Goal: Transaction & Acquisition: Purchase product/service

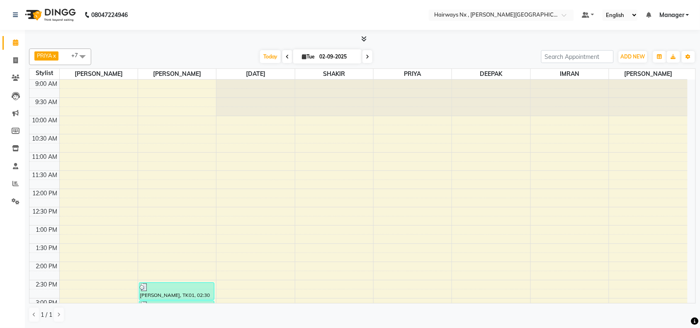
scroll to position [293, 0]
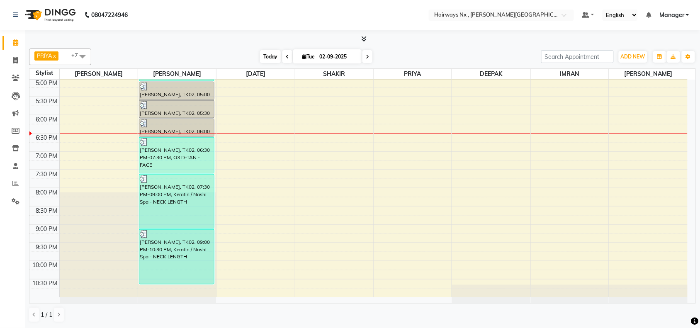
click at [274, 58] on span "Today" at bounding box center [270, 56] width 21 height 13
click at [221, 44] on div "PRIYA x RAJA x SHAKIR x SUJATA x MUZZAMIL x DEEPAK x IMRAN x UMAR x +7 Select A…" at bounding box center [362, 179] width 675 height 298
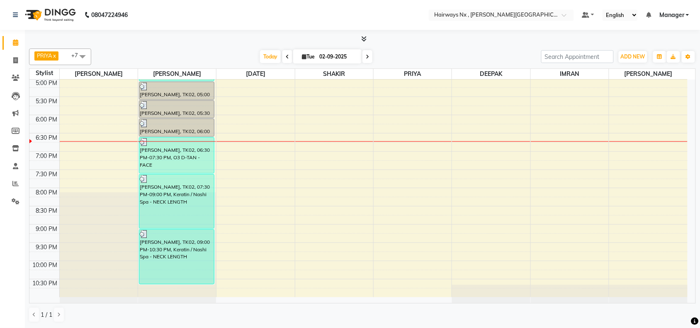
click at [186, 45] on div "PRIYA x RAJA x SHAKIR x SUJATA x MUZZAMIL x DEEPAK x IMRAN x UMAR x +7 Select A…" at bounding box center [362, 185] width 667 height 281
click at [189, 45] on div "PRIYA x RAJA x SHAKIR x SUJATA x MUZZAMIL x DEEPAK x IMRAN x UMAR x +7 Select A…" at bounding box center [362, 185] width 667 height 281
click at [272, 57] on span "Today" at bounding box center [270, 56] width 21 height 13
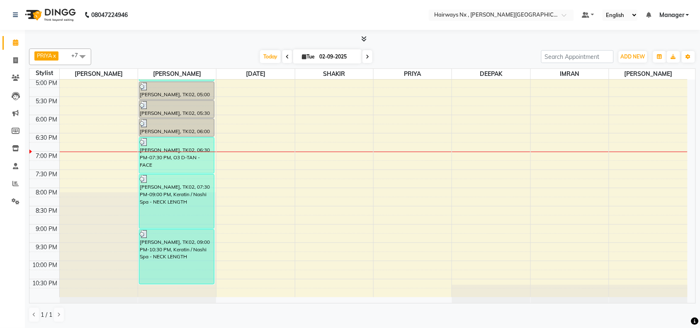
click at [348, 160] on div "9:00 AM 9:30 AM 10:00 AM 10:30 AM 11:00 AM 11:30 AM 12:00 PM 12:30 PM 1:00 PM 1…" at bounding box center [358, 42] width 658 height 510
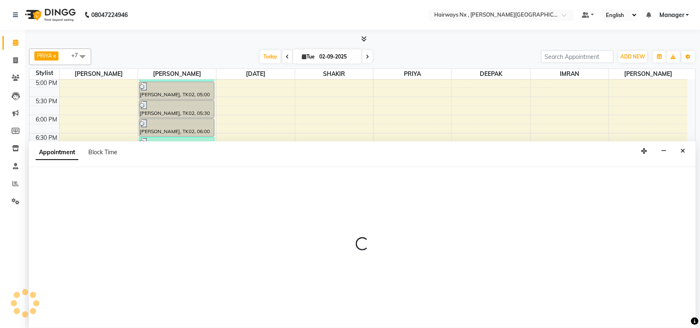
scroll to position [0, 0]
select select "67654"
select select "1140"
select select "tentative"
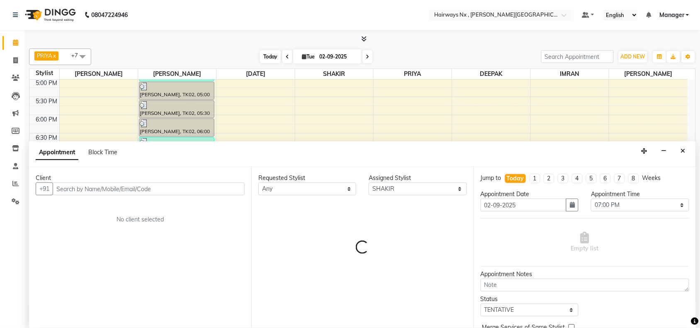
click at [260, 57] on span "Today" at bounding box center [270, 56] width 21 height 13
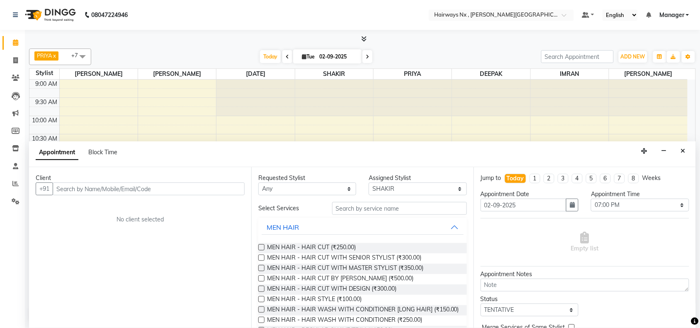
scroll to position [293, 0]
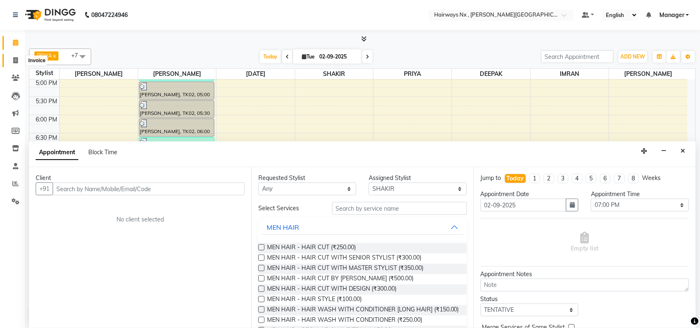
click at [15, 61] on icon at bounding box center [15, 60] width 5 height 6
select select "service"
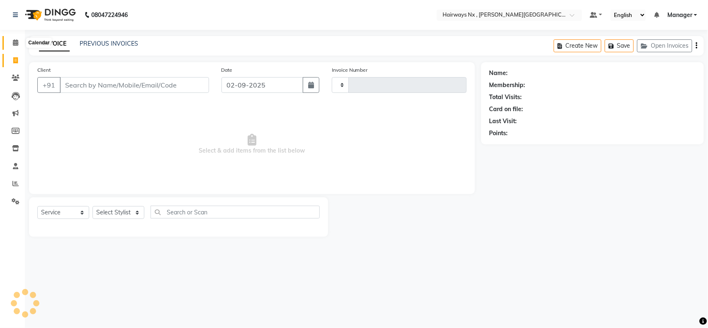
click at [15, 40] on icon at bounding box center [15, 42] width 5 height 6
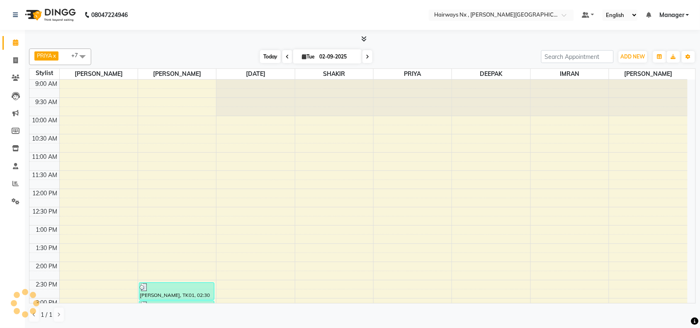
click at [266, 54] on span "Today" at bounding box center [270, 56] width 21 height 13
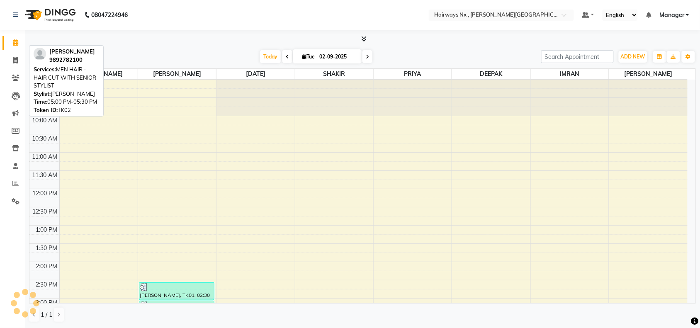
scroll to position [293, 0]
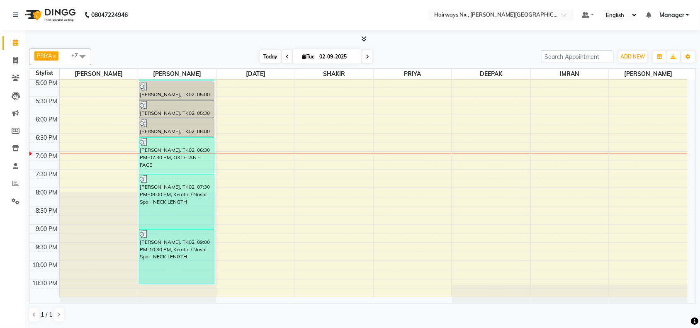
click at [269, 51] on span "Today" at bounding box center [270, 56] width 21 height 13
click at [523, 146] on div "9:00 AM 9:30 AM 10:00 AM 10:30 AM 11:00 AM 11:30 AM 12:00 PM 12:30 PM 1:00 PM 1…" at bounding box center [358, 42] width 658 height 510
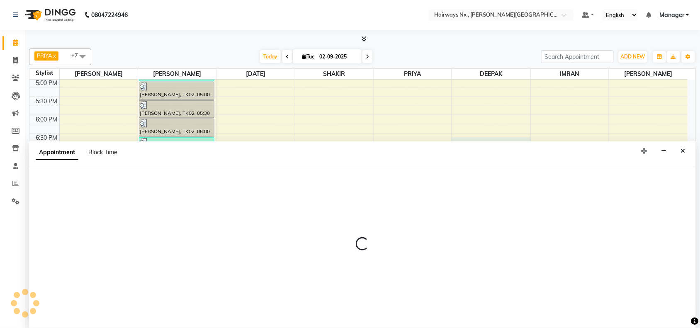
scroll to position [0, 0]
select select "86028"
select select "1110"
select select "tentative"
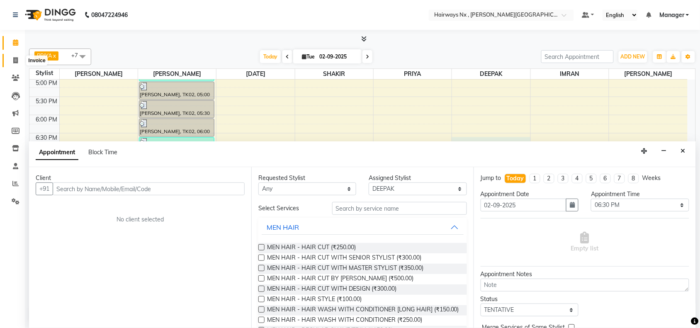
click at [12, 61] on span at bounding box center [15, 61] width 15 height 10
select select "service"
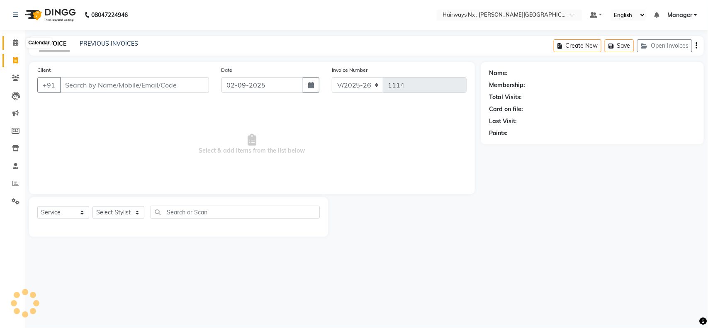
click at [12, 44] on span at bounding box center [15, 43] width 15 height 10
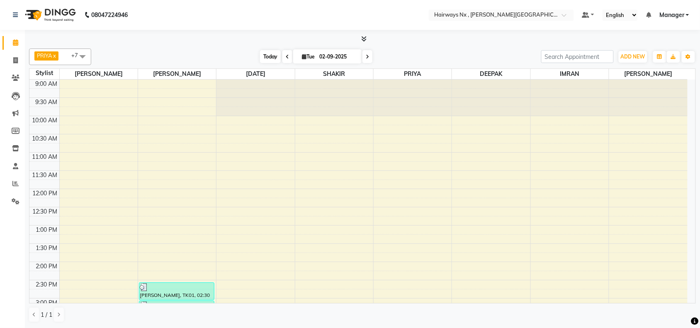
click at [266, 57] on span "Today" at bounding box center [270, 56] width 21 height 13
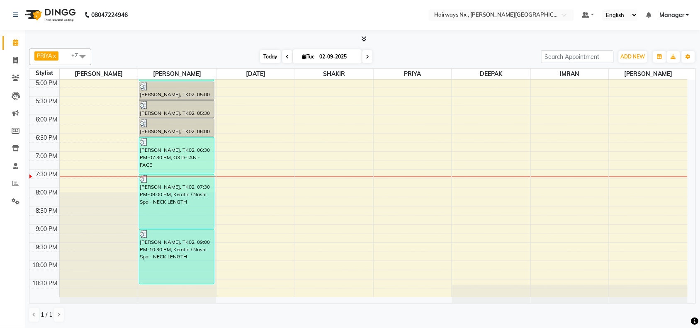
click at [262, 54] on span "Today" at bounding box center [270, 56] width 21 height 13
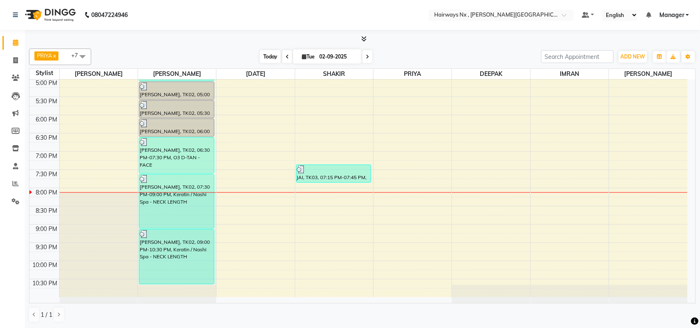
click at [272, 53] on span "Today" at bounding box center [270, 56] width 21 height 13
click at [253, 190] on div "9:00 AM 9:30 AM 10:00 AM 10:30 AM 11:00 AM 11:30 AM 12:00 PM 12:30 PM 1:00 PM 1…" at bounding box center [358, 42] width 658 height 510
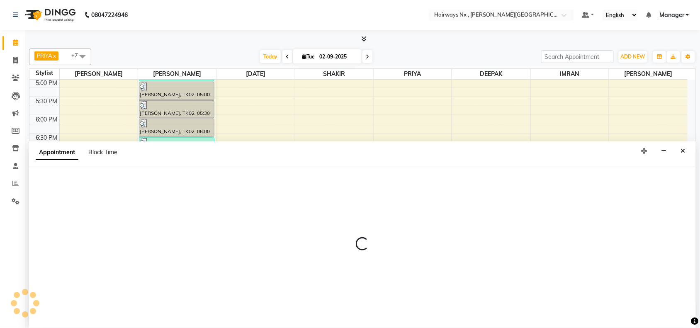
scroll to position [0, 0]
select select "66431"
select select "tentative"
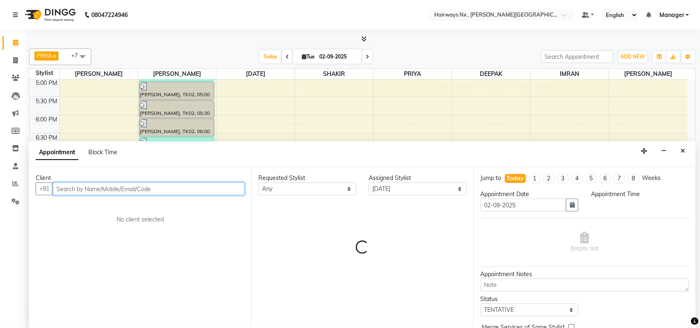
select select "1185"
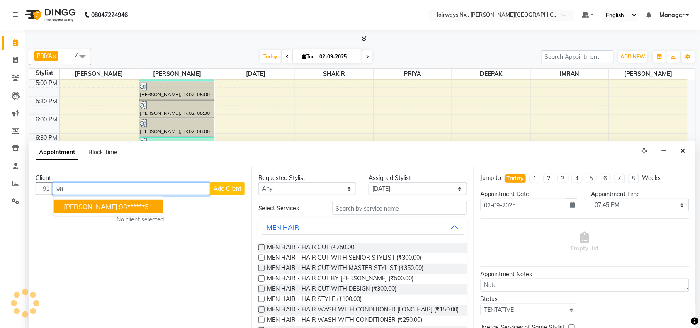
type input "9"
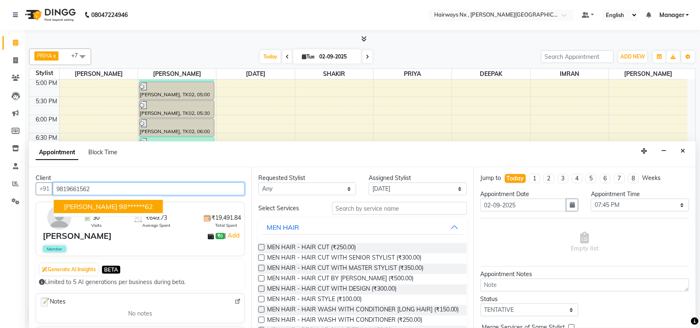
click at [119, 205] on ngb-highlight "98******62" at bounding box center [136, 206] width 34 height 8
type input "98******62"
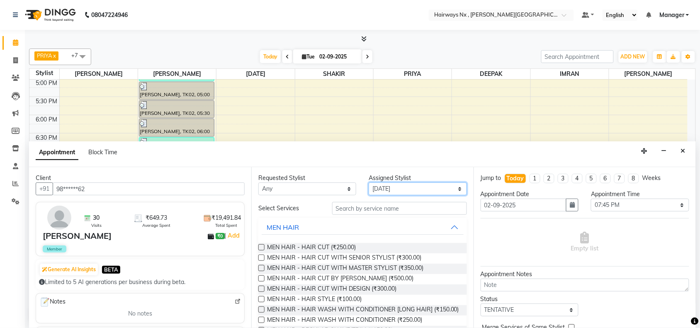
click at [411, 189] on select "Select [PERSON_NAME] DEEPAK [PERSON_NAME] [PERSON_NAME] Manager [PERSON_NAME] P…" at bounding box center [418, 188] width 98 height 13
select select "86028"
click at [369, 182] on select "Select [PERSON_NAME] DEEPAK [PERSON_NAME] [PERSON_NAME] Manager [PERSON_NAME] P…" at bounding box center [418, 188] width 98 height 13
click at [262, 247] on label at bounding box center [261, 247] width 6 height 6
click at [262, 247] on input "checkbox" at bounding box center [260, 247] width 5 height 5
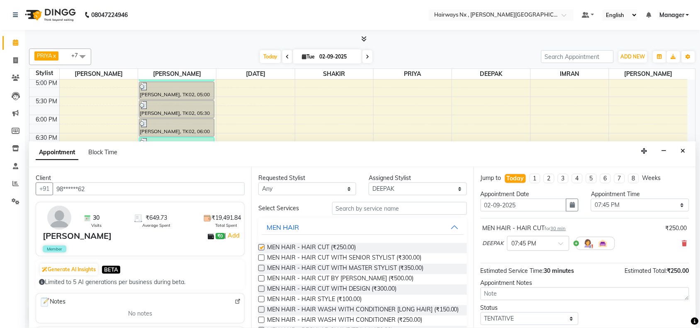
checkbox input "false"
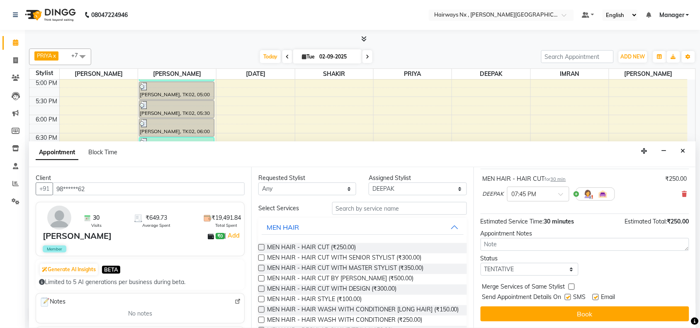
drag, startPoint x: 566, startPoint y: 297, endPoint x: 602, endPoint y: 306, distance: 36.6
click at [568, 299] on label at bounding box center [568, 297] width 6 height 6
click at [568, 299] on input "checkbox" at bounding box center [567, 297] width 5 height 5
checkbox input "false"
click at [596, 296] on label at bounding box center [595, 297] width 6 height 6
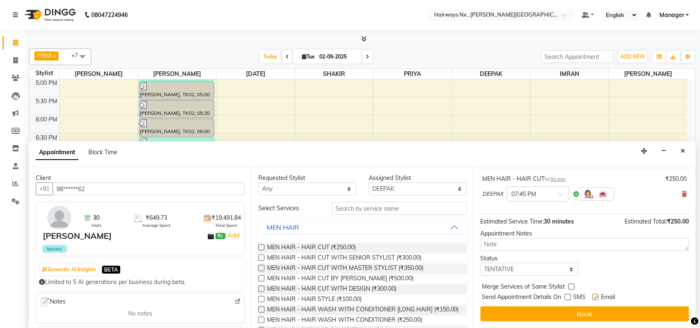
click at [596, 296] on input "checkbox" at bounding box center [594, 297] width 5 height 5
checkbox input "false"
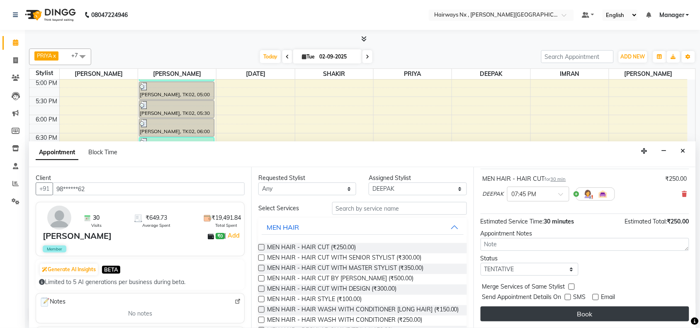
click at [597, 312] on button "Book" at bounding box center [584, 313] width 209 height 15
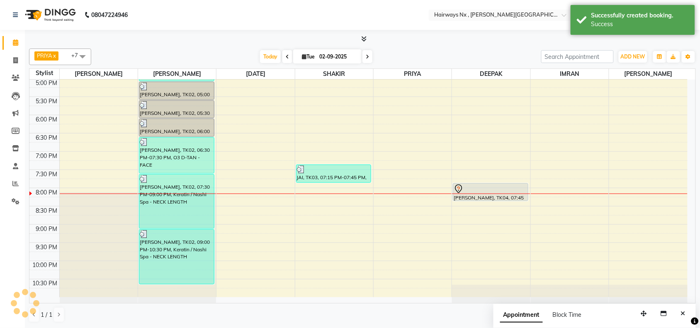
scroll to position [0, 0]
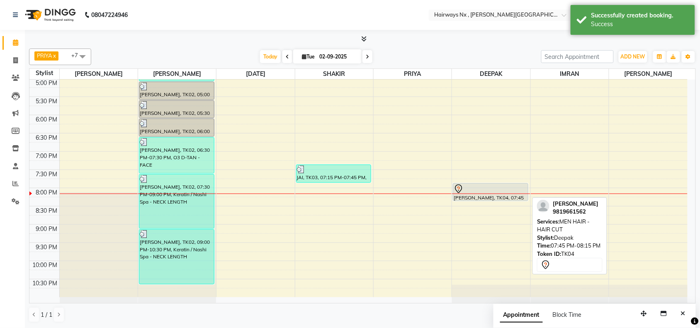
click at [477, 189] on div at bounding box center [491, 189] width 74 height 10
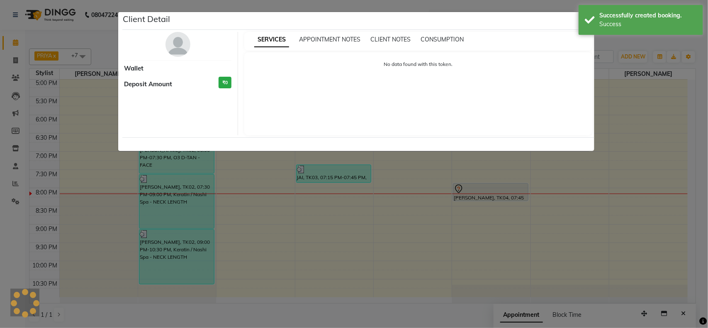
select select "7"
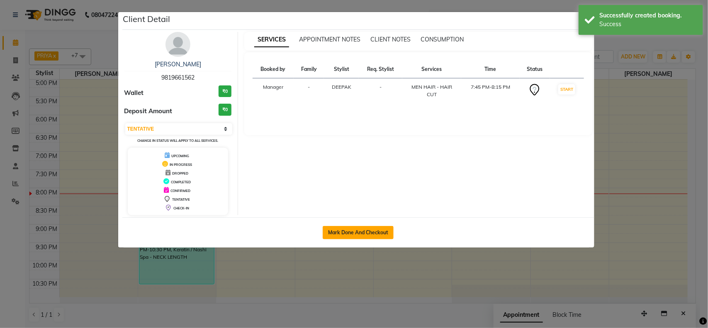
click at [357, 228] on button "Mark Done And Checkout" at bounding box center [358, 232] width 71 height 13
select select "service"
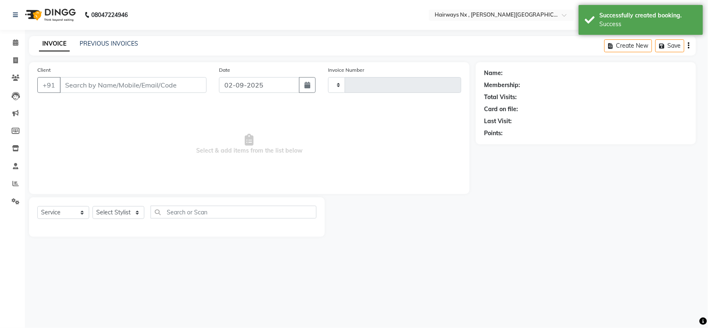
type input "1115"
select select "778"
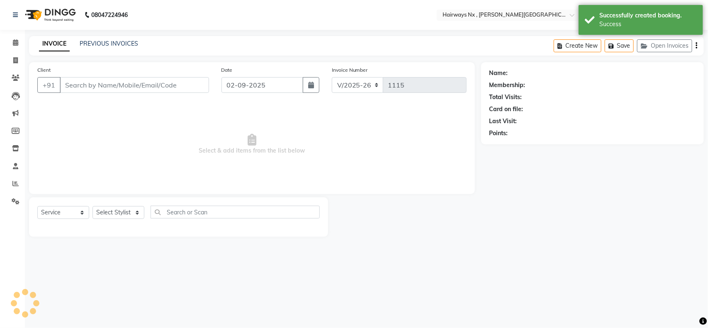
type input "98******62"
select select "86028"
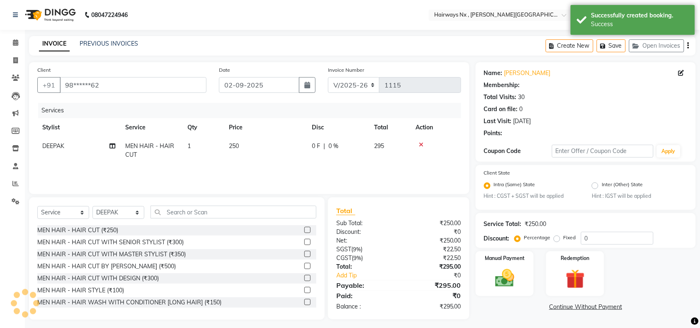
select select "1: Object"
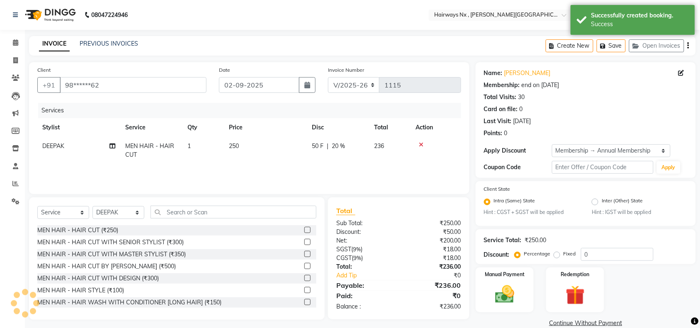
type input "20"
click at [362, 80] on select "INV/25-26 V/2025-26" at bounding box center [354, 85] width 52 height 16
select select "6959"
click at [328, 77] on select "INV/25-26 V/2025-26" at bounding box center [354, 85] width 52 height 16
type input "0966"
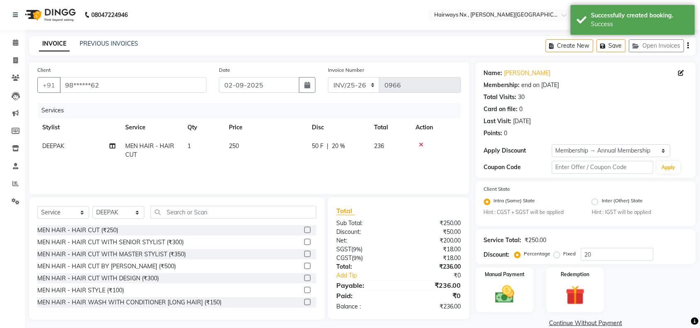
click at [687, 46] on icon "button" at bounding box center [688, 46] width 2 height 0
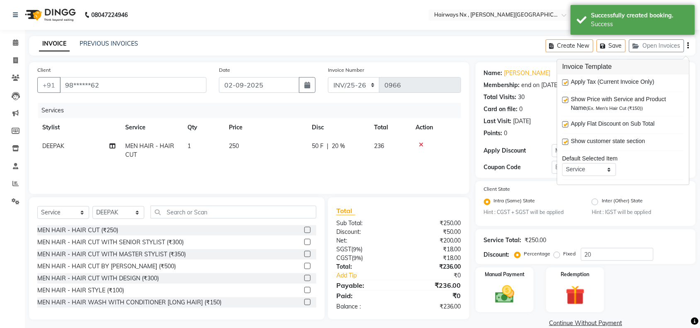
click at [565, 83] on label at bounding box center [565, 83] width 6 height 6
click at [565, 83] on input "checkbox" at bounding box center [564, 82] width 5 height 5
checkbox input "false"
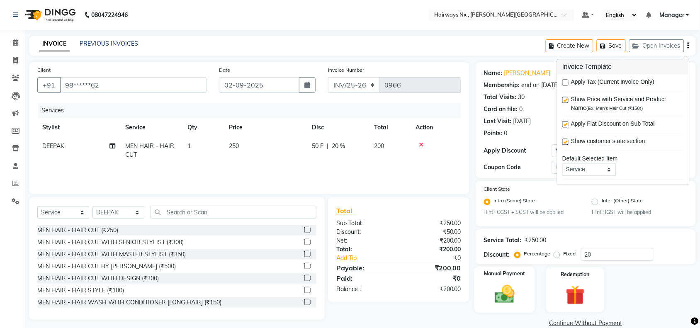
click at [480, 284] on div "Manual Payment" at bounding box center [504, 290] width 61 height 46
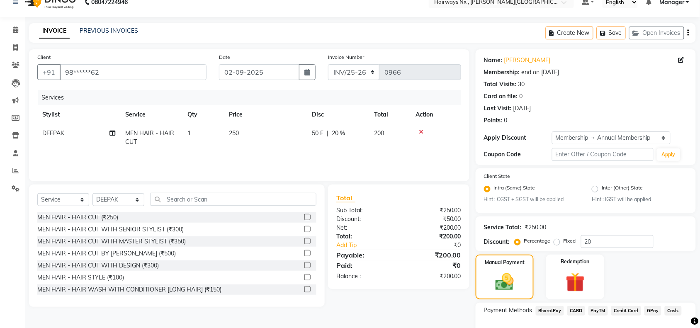
scroll to position [65, 0]
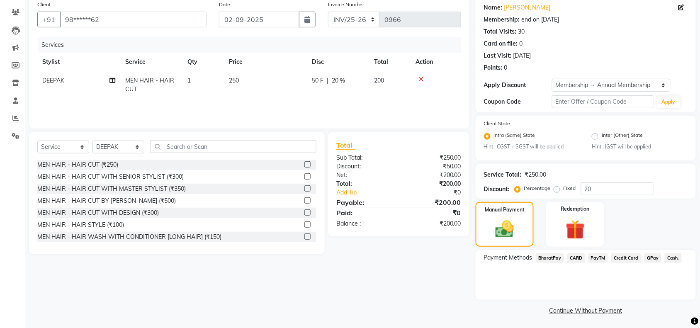
click at [668, 257] on span "Cash." at bounding box center [673, 258] width 17 height 10
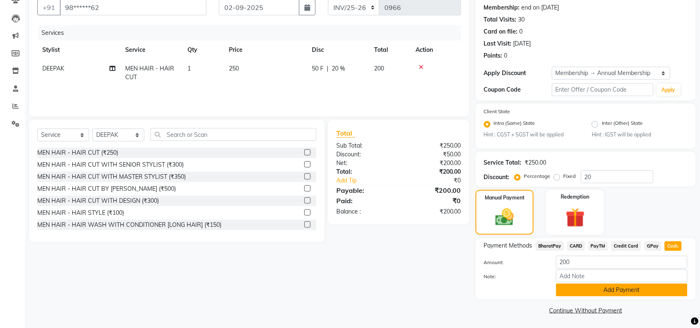
click at [595, 291] on button "Add Payment" at bounding box center [621, 290] width 131 height 13
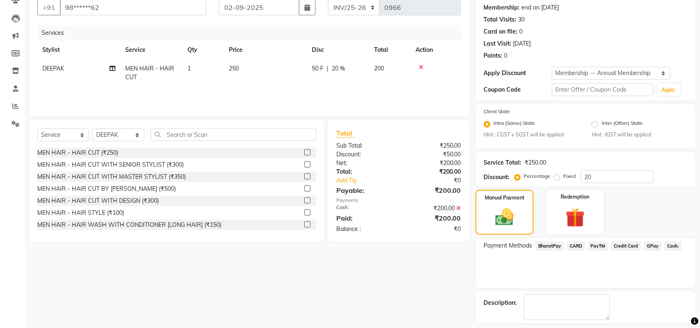
scroll to position [113, 0]
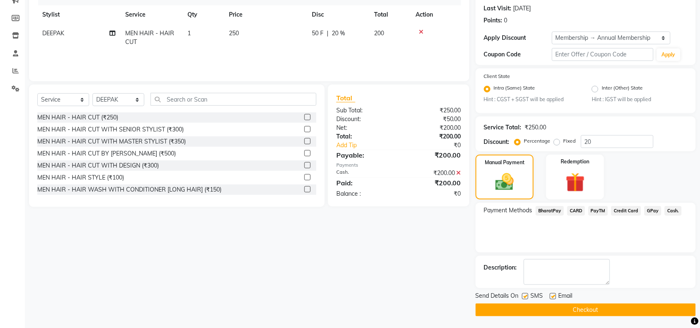
click at [523, 293] on label at bounding box center [525, 296] width 6 height 6
click at [523, 294] on input "checkbox" at bounding box center [524, 296] width 5 height 5
checkbox input "false"
click at [551, 293] on label at bounding box center [553, 296] width 6 height 6
click at [551, 294] on input "checkbox" at bounding box center [552, 296] width 5 height 5
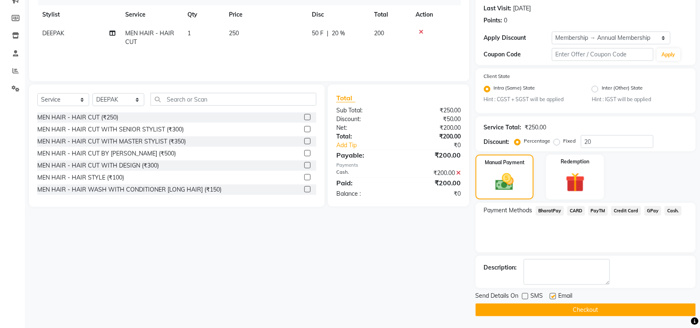
checkbox input "false"
drag, startPoint x: 547, startPoint y: 305, endPoint x: 554, endPoint y: 306, distance: 7.1
click at [549, 305] on button "Checkout" at bounding box center [585, 309] width 220 height 13
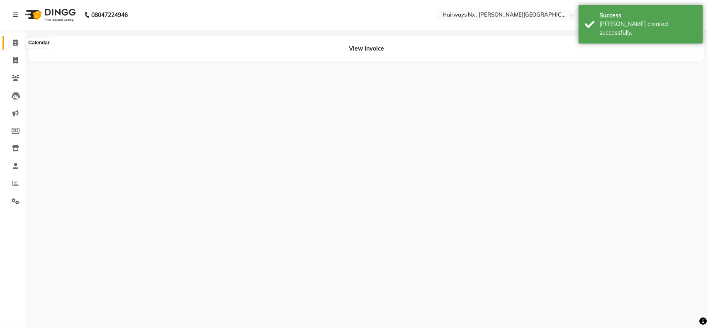
click at [15, 41] on icon at bounding box center [15, 42] width 5 height 6
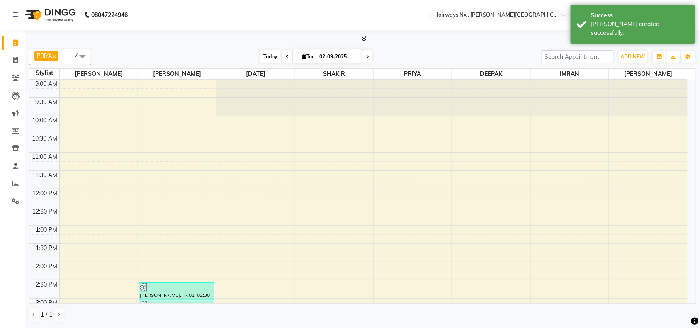
click at [260, 53] on span "Today" at bounding box center [270, 56] width 21 height 13
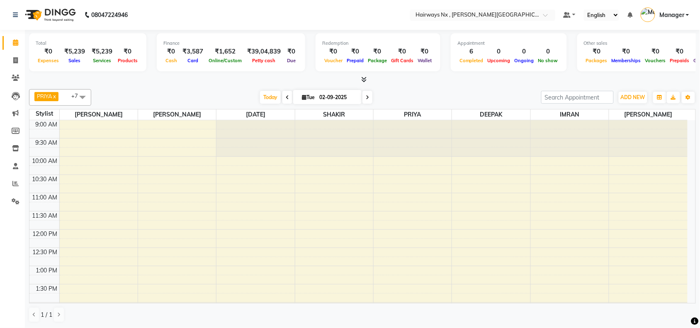
scroll to position [295, 0]
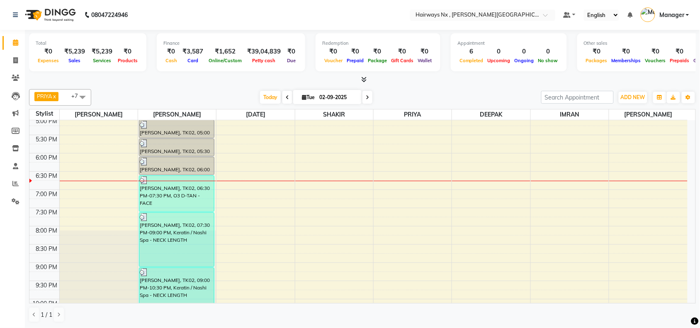
click at [266, 96] on span "Today" at bounding box center [270, 97] width 21 height 13
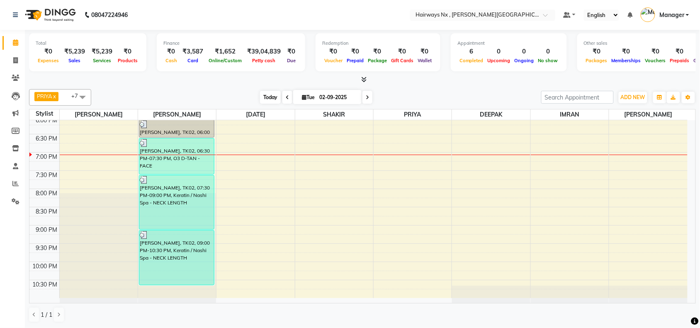
click at [266, 96] on span "Today" at bounding box center [270, 97] width 21 height 13
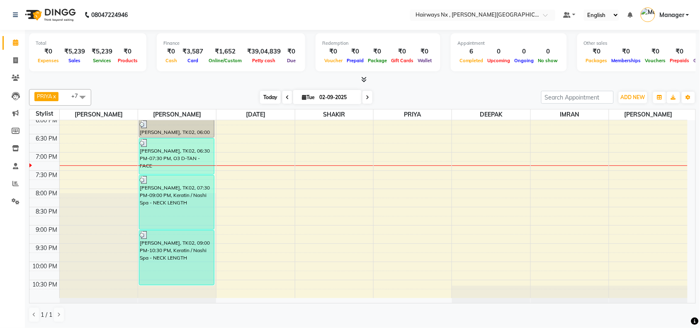
click at [267, 95] on span "Today" at bounding box center [270, 97] width 21 height 13
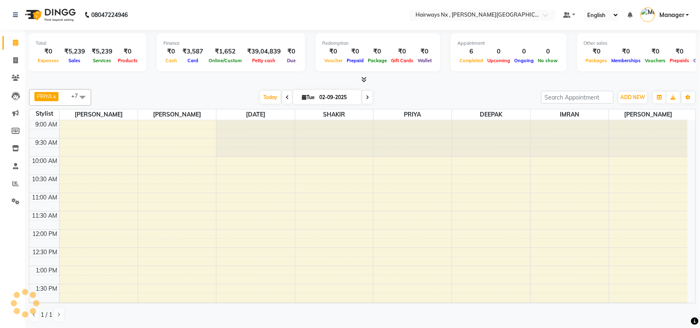
scroll to position [334, 0]
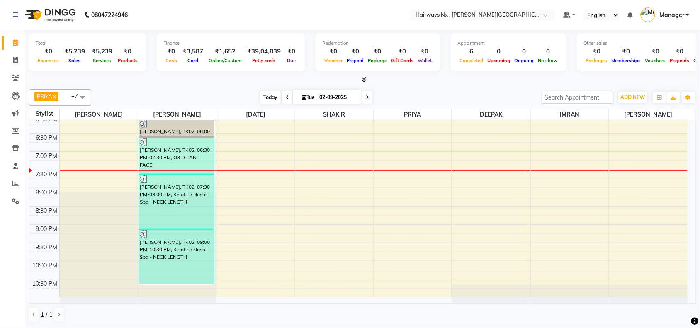
click at [274, 95] on span "Today" at bounding box center [270, 97] width 21 height 13
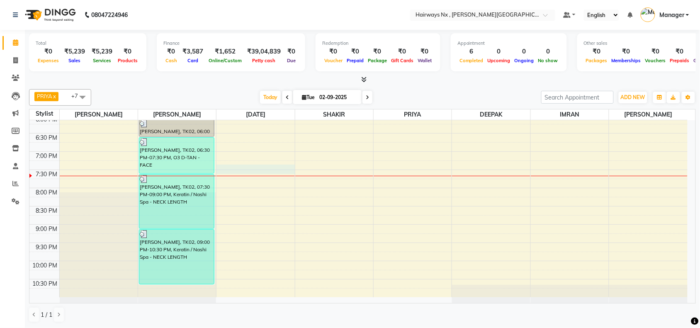
click at [257, 172] on div "9:00 AM 9:30 AM 10:00 AM 10:30 AM 11:00 AM 11:30 AM 12:00 PM 12:30 PM 1:00 PM 1…" at bounding box center [358, 42] width 658 height 510
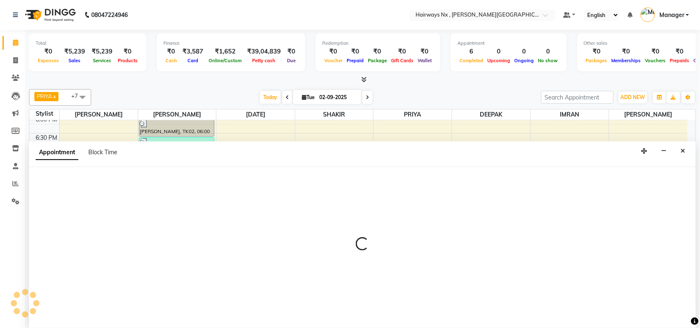
scroll to position [0, 0]
select select "66431"
select select "tentative"
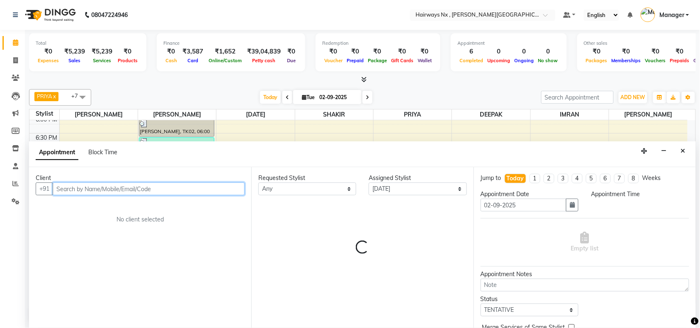
select select "1155"
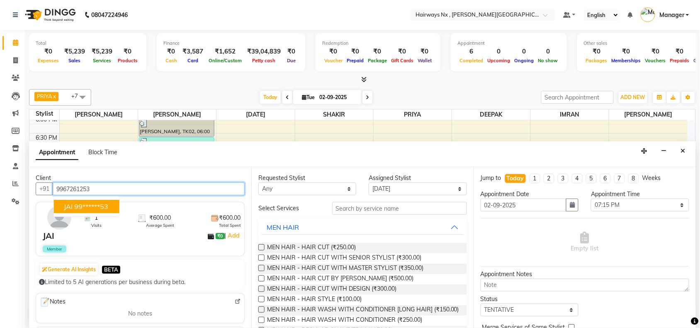
click at [90, 207] on ngb-highlight "99******53" at bounding box center [91, 206] width 34 height 8
type input "99******53"
click at [359, 131] on div "9:00 AM 9:30 AM 10:00 AM 10:30 AM 11:00 AM 11:30 AM 12:00 PM 12:30 PM 1:00 PM 1…" at bounding box center [358, 42] width 658 height 510
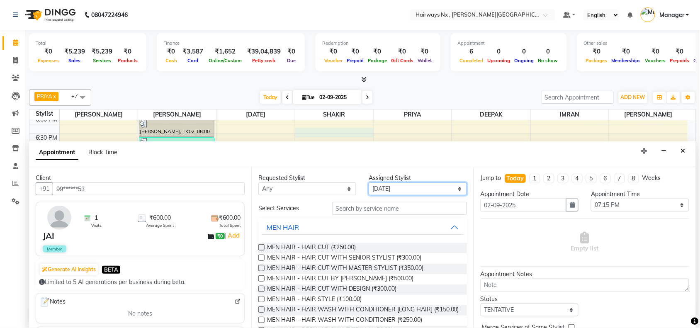
click at [386, 189] on select "Select [PERSON_NAME] DEEPAK [PERSON_NAME] [PERSON_NAME] Manager [PERSON_NAME] P…" at bounding box center [418, 188] width 98 height 13
select select "67654"
click at [369, 182] on select "Select [PERSON_NAME] DEEPAK [PERSON_NAME] [PERSON_NAME] Manager [PERSON_NAME] P…" at bounding box center [418, 188] width 98 height 13
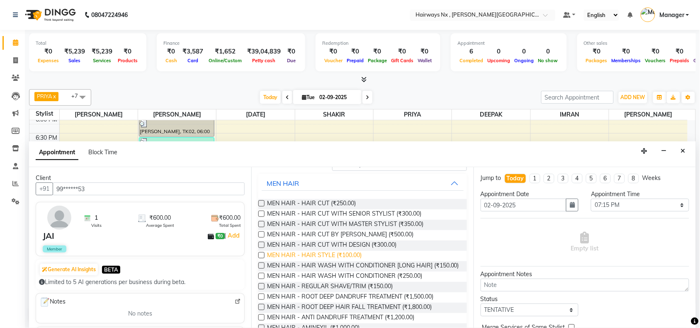
scroll to position [104, 0]
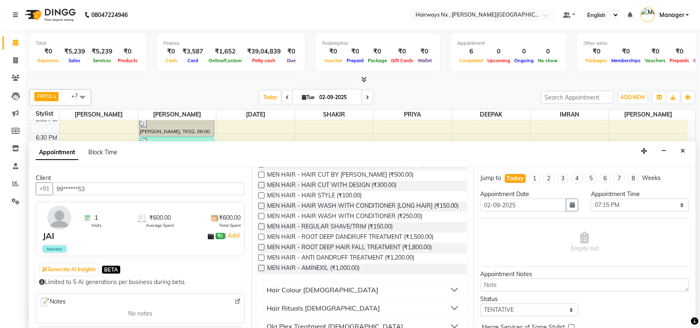
click at [263, 230] on label at bounding box center [261, 226] width 6 height 6
click at [263, 230] on input "checkbox" at bounding box center [260, 227] width 5 height 5
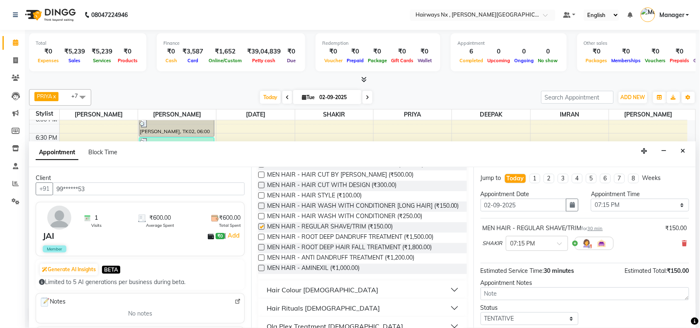
checkbox input "false"
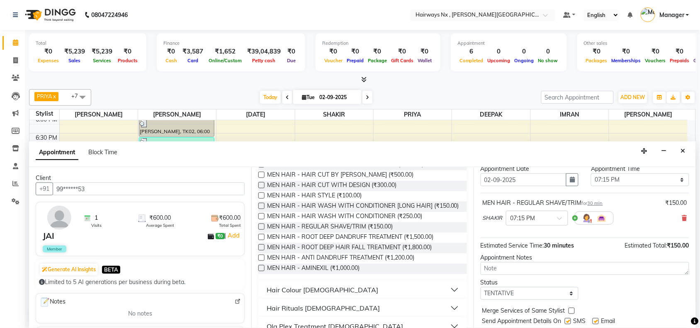
scroll to position [50, 0]
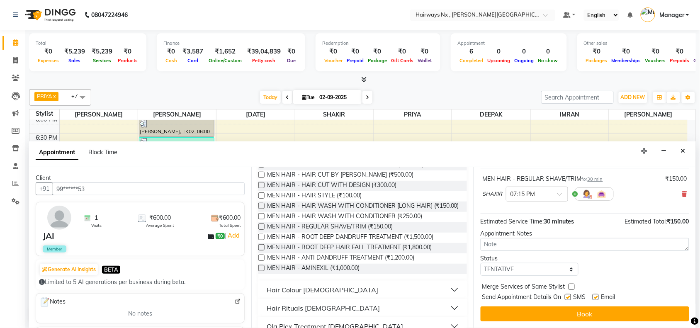
drag, startPoint x: 565, startPoint y: 297, endPoint x: 577, endPoint y: 302, distance: 12.9
click at [566, 297] on label at bounding box center [568, 297] width 6 height 6
click at [566, 297] on input "checkbox" at bounding box center [567, 297] width 5 height 5
checkbox input "false"
drag, startPoint x: 596, startPoint y: 298, endPoint x: 596, endPoint y: 303, distance: 5.0
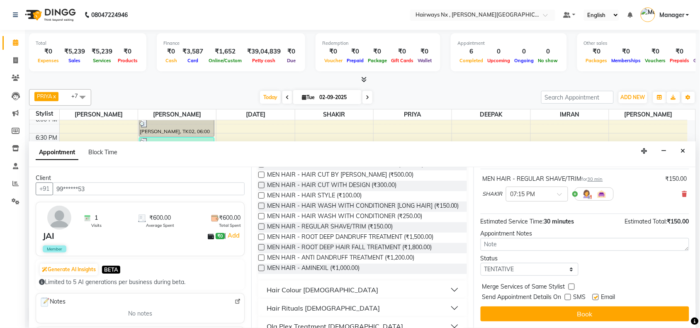
click at [596, 299] on label at bounding box center [595, 297] width 6 height 6
click at [596, 299] on input "checkbox" at bounding box center [594, 297] width 5 height 5
checkbox input "false"
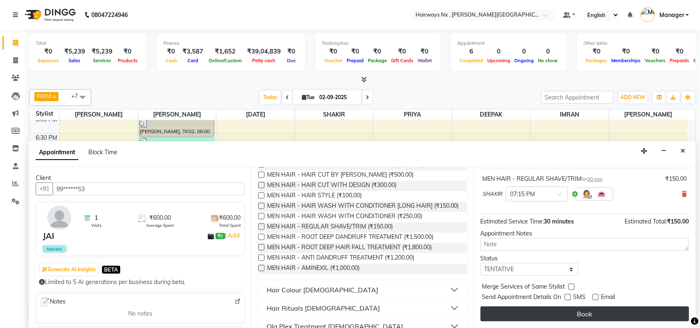
click at [592, 313] on button "Book" at bounding box center [584, 313] width 209 height 15
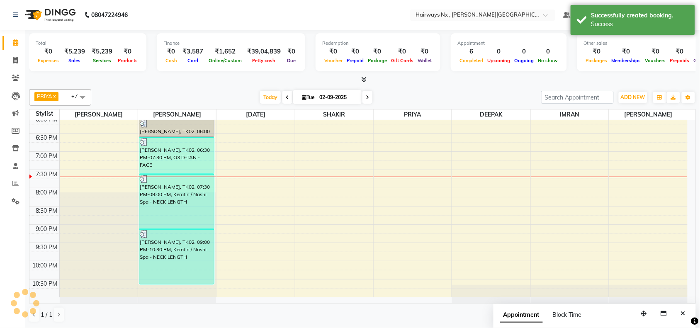
scroll to position [0, 0]
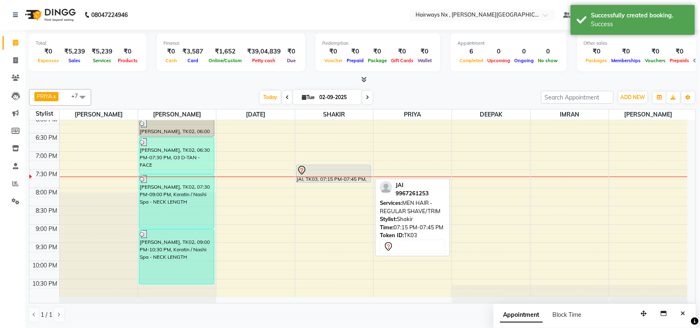
click at [327, 170] on div at bounding box center [334, 170] width 74 height 10
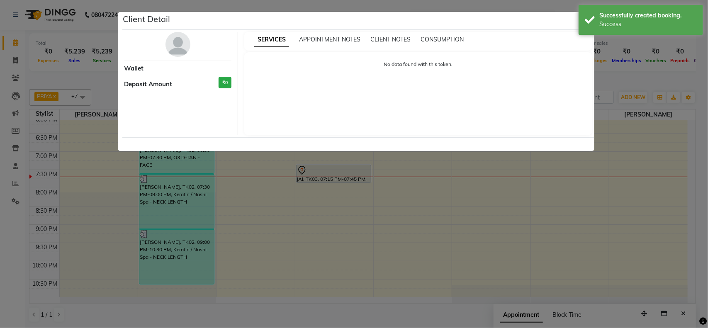
select select "7"
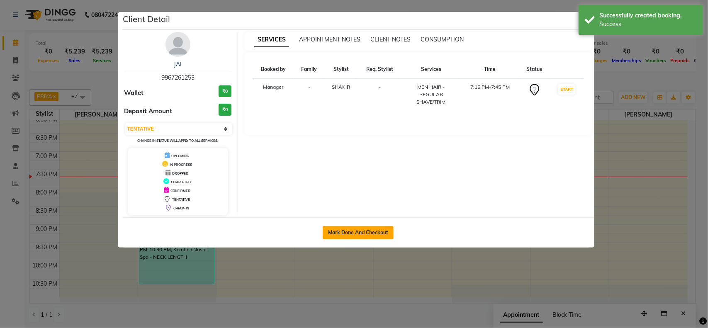
click at [348, 229] on button "Mark Done And Checkout" at bounding box center [358, 232] width 71 height 13
select select "service"
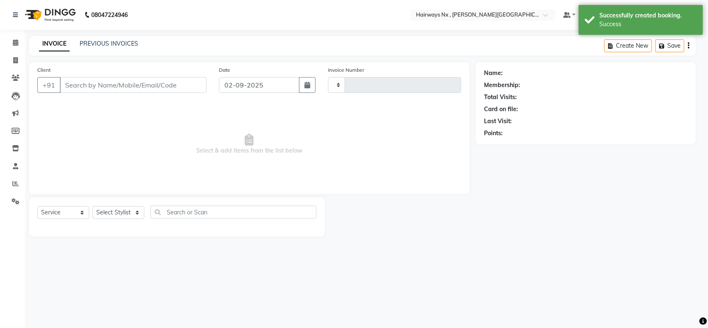
type input "1114"
select select "778"
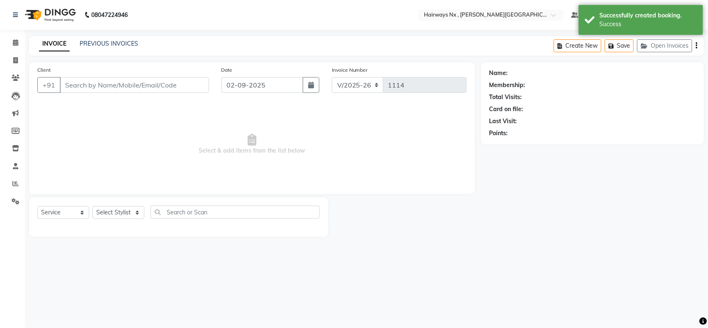
type input "99******53"
select select "67654"
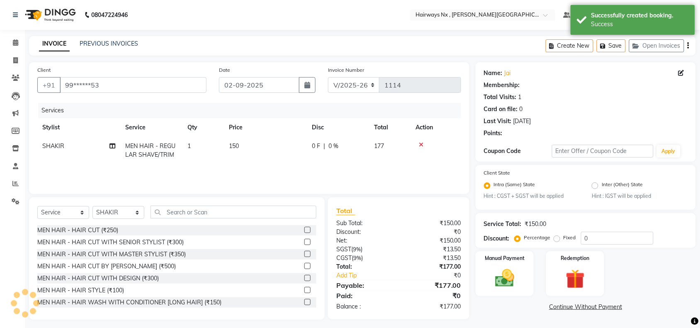
select select "1: Object"
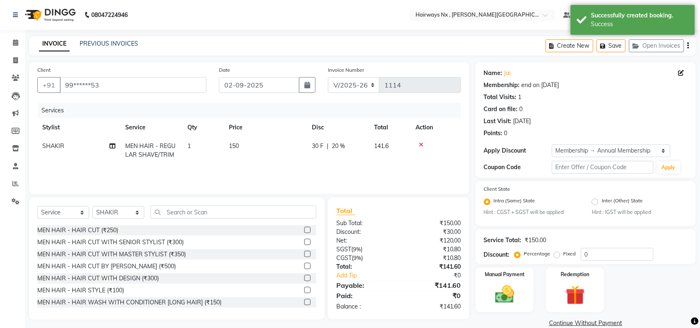
type input "20"
click at [344, 81] on select "INV/25-26 V/2025-26" at bounding box center [354, 85] width 52 height 16
select select "6959"
click at [328, 77] on select "INV/25-26 V/2025-26" at bounding box center [354, 85] width 52 height 16
type input "0965"
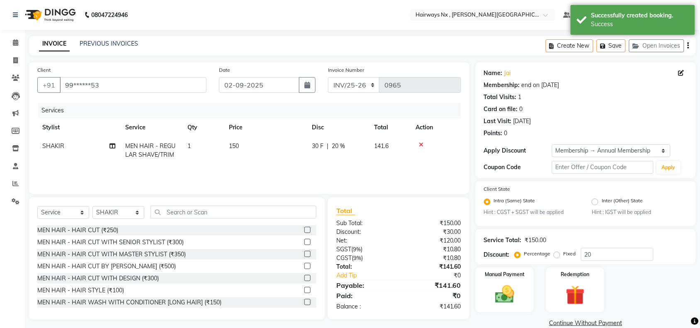
click at [687, 48] on button "button" at bounding box center [688, 45] width 2 height 19
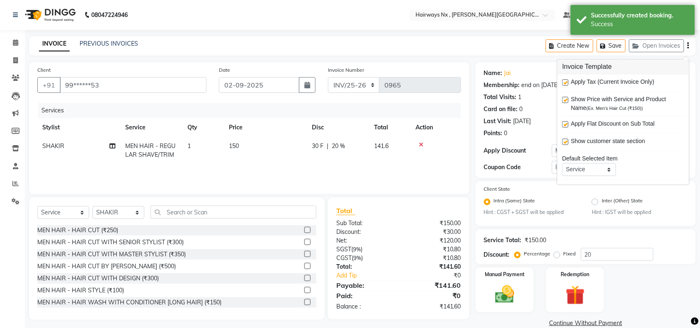
click at [564, 81] on label at bounding box center [565, 83] width 6 height 6
click at [564, 81] on input "checkbox" at bounding box center [564, 82] width 5 height 5
checkbox input "false"
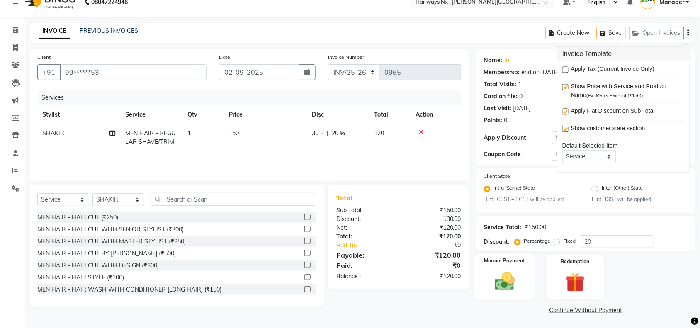
click at [478, 280] on div "Manual Payment" at bounding box center [504, 277] width 61 height 46
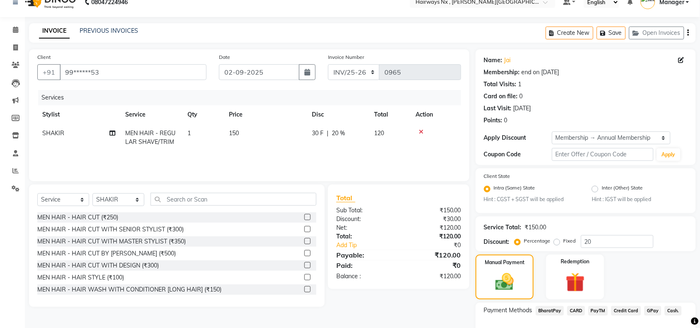
scroll to position [65, 0]
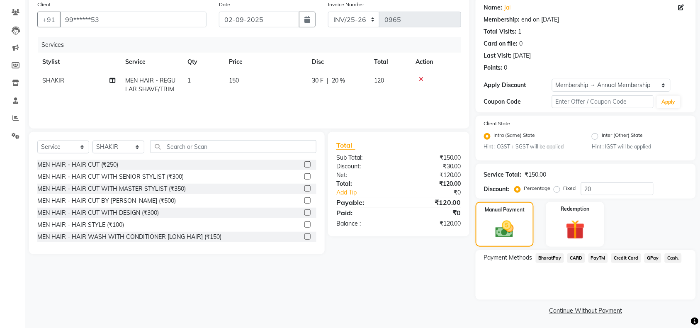
click at [670, 256] on span "Cash." at bounding box center [673, 258] width 17 height 10
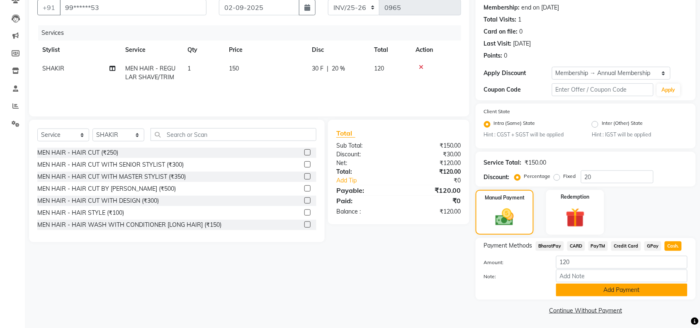
click at [600, 293] on button "Add Payment" at bounding box center [621, 290] width 131 height 13
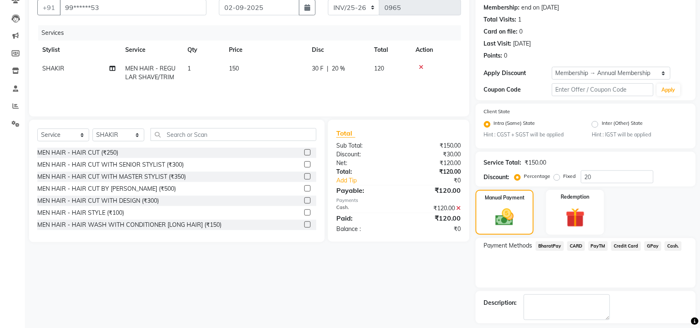
scroll to position [113, 0]
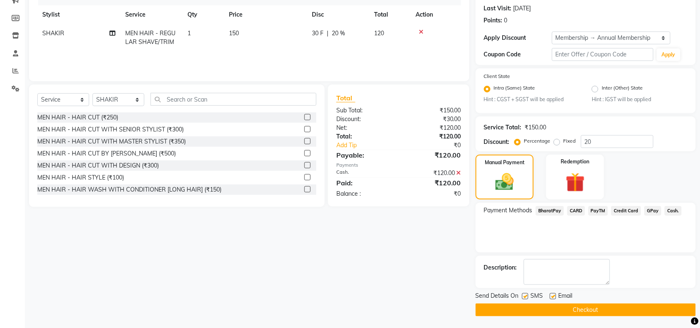
drag, startPoint x: 524, startPoint y: 296, endPoint x: 546, endPoint y: 301, distance: 22.9
click at [531, 300] on div "SMS" at bounding box center [536, 296] width 28 height 10
click at [554, 295] on label at bounding box center [553, 296] width 6 height 6
click at [554, 295] on input "checkbox" at bounding box center [552, 296] width 5 height 5
checkbox input "false"
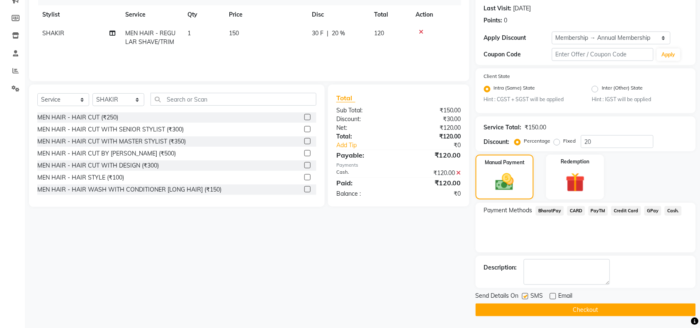
click at [526, 295] on label at bounding box center [525, 296] width 6 height 6
click at [526, 295] on input "checkbox" at bounding box center [524, 296] width 5 height 5
checkbox input "false"
click at [533, 306] on button "Checkout" at bounding box center [585, 309] width 220 height 13
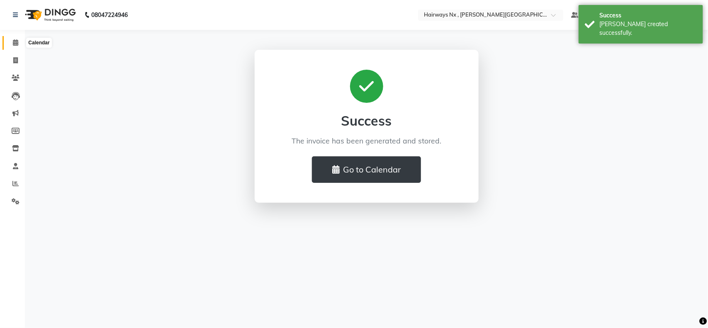
click at [15, 40] on icon at bounding box center [15, 42] width 5 height 6
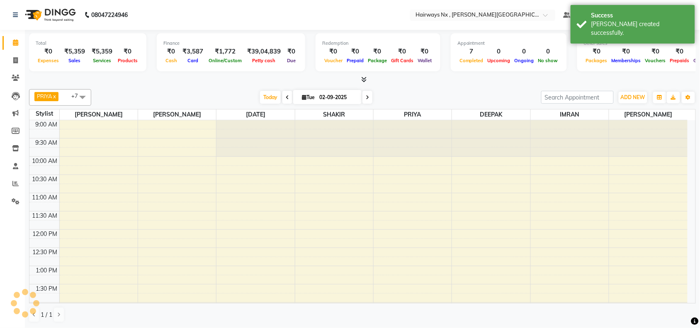
scroll to position [318, 0]
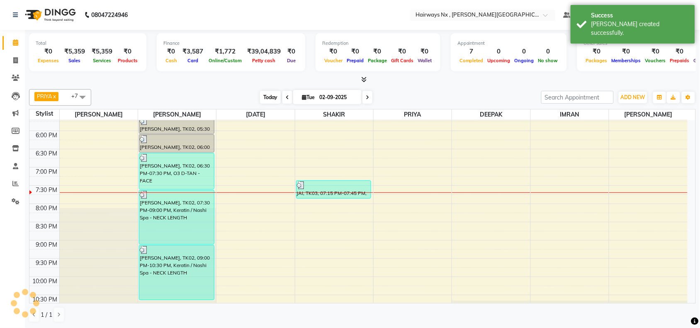
click at [263, 98] on span "Today" at bounding box center [270, 97] width 21 height 13
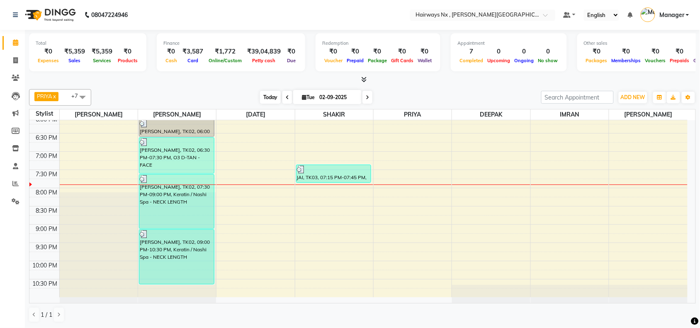
click at [261, 96] on span "Today" at bounding box center [270, 97] width 21 height 13
click at [264, 175] on div "9:00 AM 9:30 AM 10:00 AM 10:30 AM 11:00 AM 11:30 AM 12:00 PM 12:30 PM 1:00 PM 1…" at bounding box center [358, 42] width 658 height 510
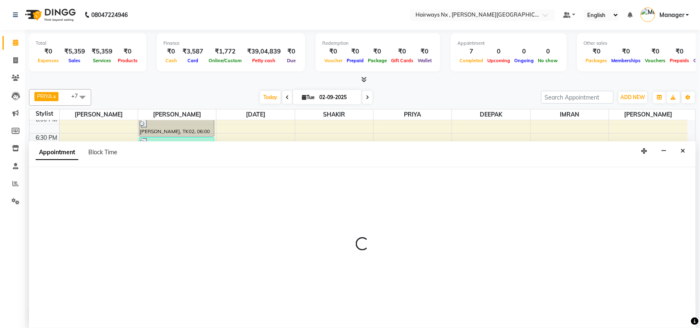
scroll to position [0, 0]
select select "66431"
select select "1170"
select select "tentative"
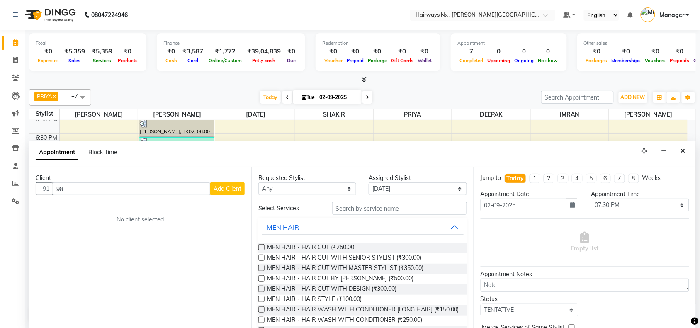
type input "9"
click at [14, 60] on icon at bounding box center [15, 60] width 5 height 6
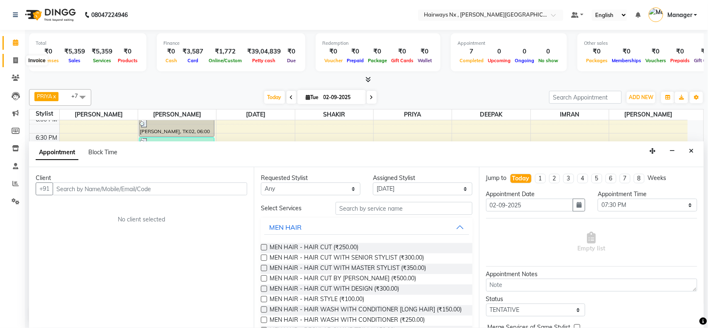
select select "service"
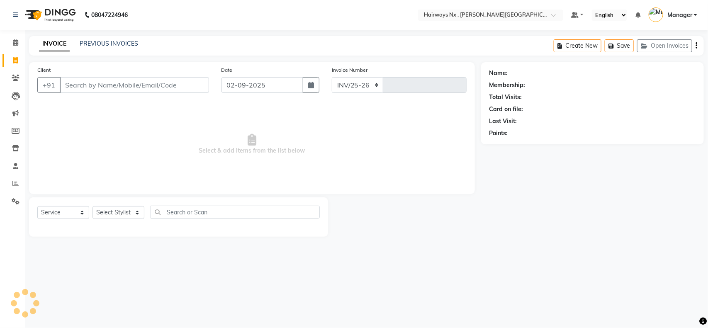
select select "778"
type input "1114"
click at [145, 83] on input "Client" at bounding box center [134, 85] width 149 height 16
click at [102, 82] on input "Client" at bounding box center [134, 85] width 149 height 16
type input "9820611892"
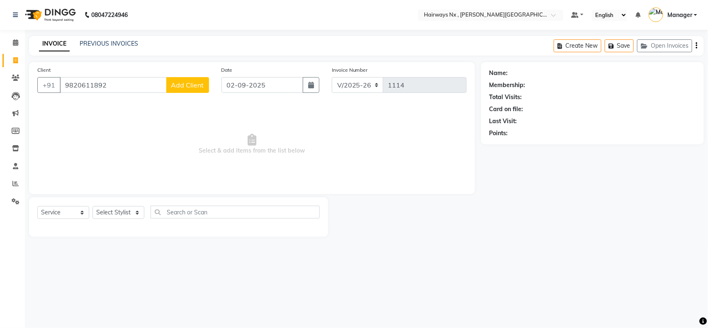
click at [183, 84] on span "Add Client" at bounding box center [187, 85] width 33 height 8
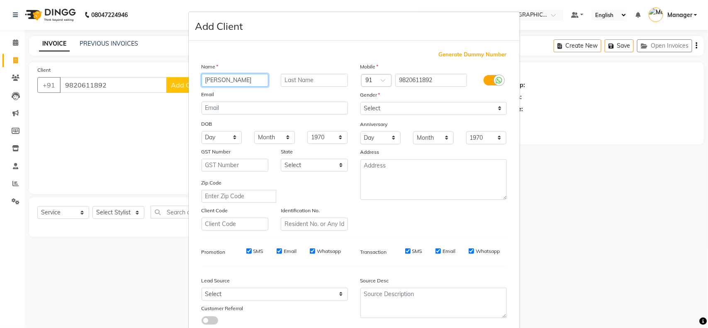
type input "[PERSON_NAME]"
click at [305, 80] on input "text" at bounding box center [314, 80] width 67 height 13
type input "[PERSON_NAME]"
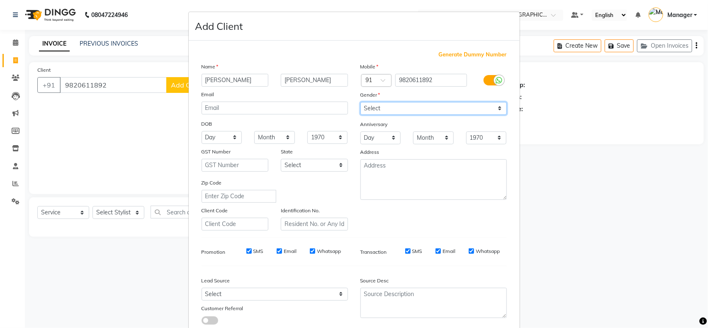
click at [418, 108] on select "Select [DEMOGRAPHIC_DATA] [DEMOGRAPHIC_DATA] Other Prefer Not To Say" at bounding box center [433, 108] width 146 height 13
select select "[DEMOGRAPHIC_DATA]"
click at [360, 102] on select "Select [DEMOGRAPHIC_DATA] [DEMOGRAPHIC_DATA] Other Prefer Not To Say" at bounding box center [433, 108] width 146 height 13
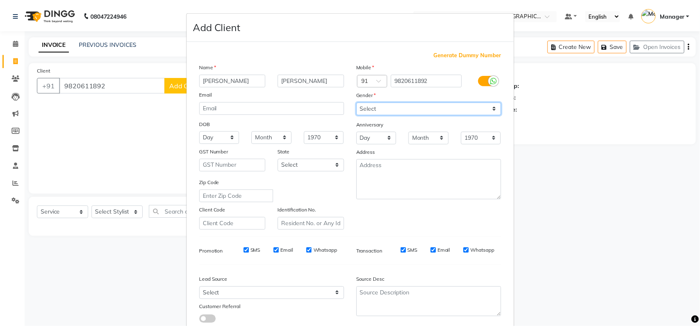
scroll to position [52, 0]
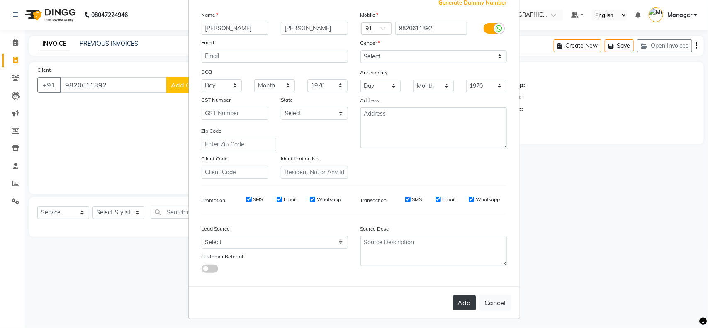
click at [470, 301] on button "Add" at bounding box center [464, 302] width 23 height 15
type input "98******92"
select select
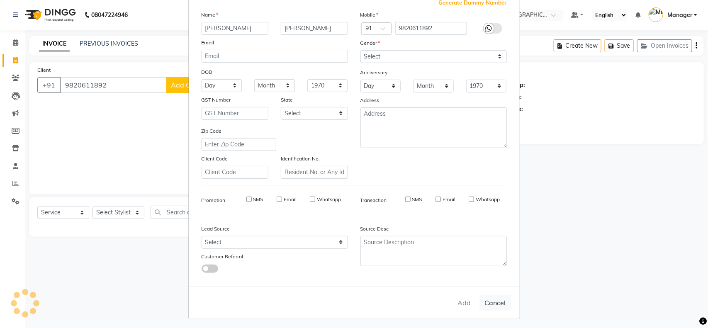
select select
checkbox input "false"
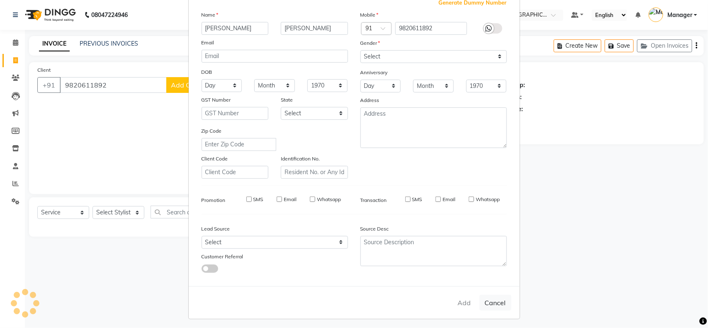
checkbox input "false"
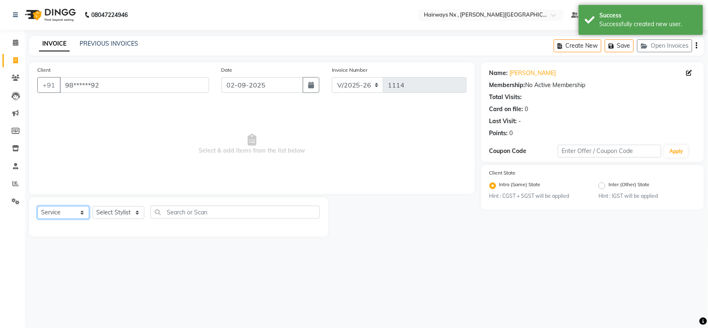
click at [75, 211] on select "Select Service Product Membership Package Voucher Prepaid Gift Card" at bounding box center [63, 212] width 52 height 13
select select "membership"
click at [37, 206] on select "Select Service Product Membership Package Voucher Prepaid Gift Card" at bounding box center [63, 212] width 52 height 13
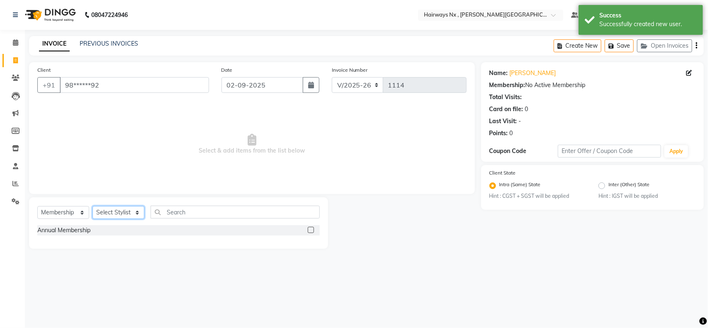
click at [108, 211] on select "Select Stylist [PERSON_NAME] DEEPAK [PERSON_NAME] [PERSON_NAME] Manager [PERSON…" at bounding box center [118, 212] width 52 height 13
select select "66431"
click at [92, 206] on select "Select Stylist [PERSON_NAME] DEEPAK [PERSON_NAME] [PERSON_NAME] Manager [PERSON…" at bounding box center [118, 212] width 52 height 13
click at [309, 229] on label at bounding box center [311, 230] width 6 height 6
click at [309, 229] on input "checkbox" at bounding box center [310, 230] width 5 height 5
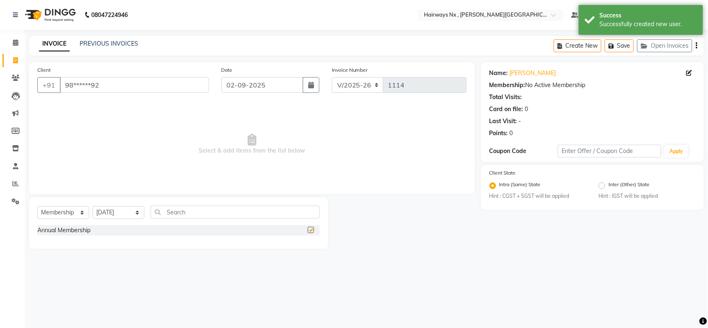
select select "select"
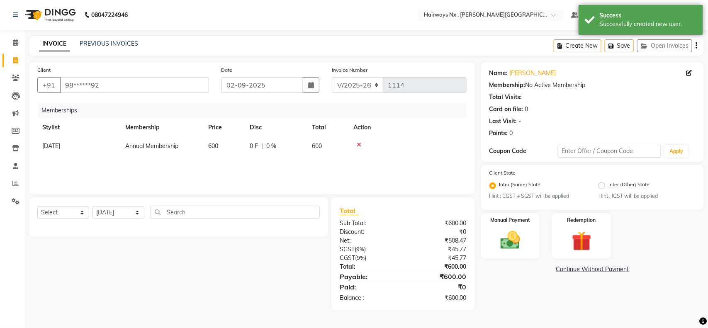
click at [696, 46] on icon "button" at bounding box center [696, 46] width 2 height 0
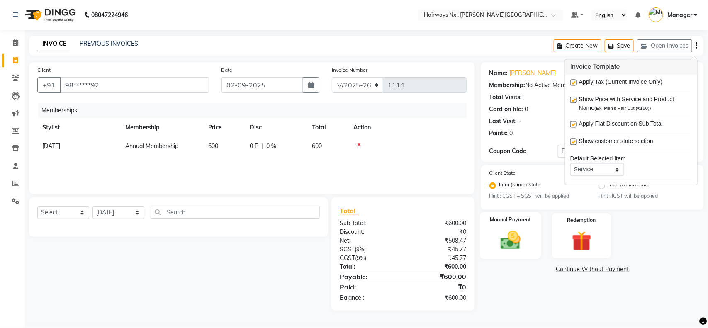
click at [516, 244] on img at bounding box center [510, 240] width 33 height 23
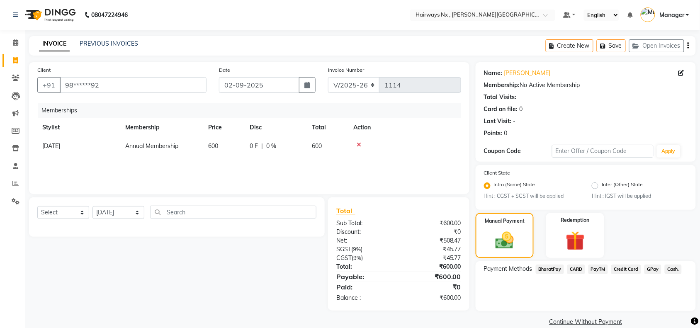
scroll to position [12, 0]
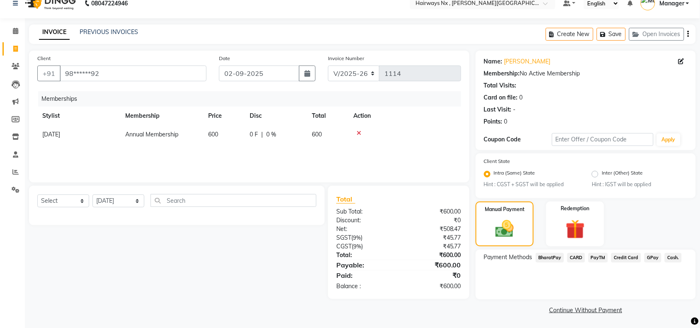
click at [653, 256] on span "GPay" at bounding box center [652, 258] width 17 height 10
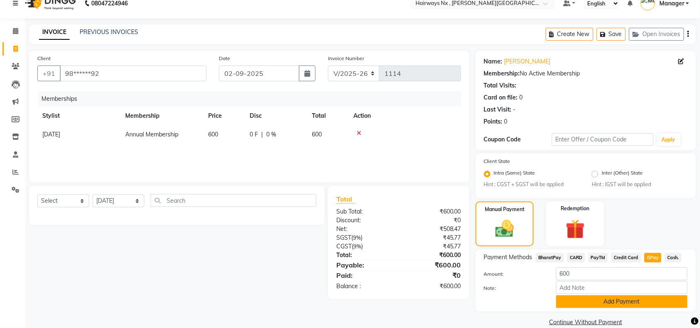
scroll to position [23, 0]
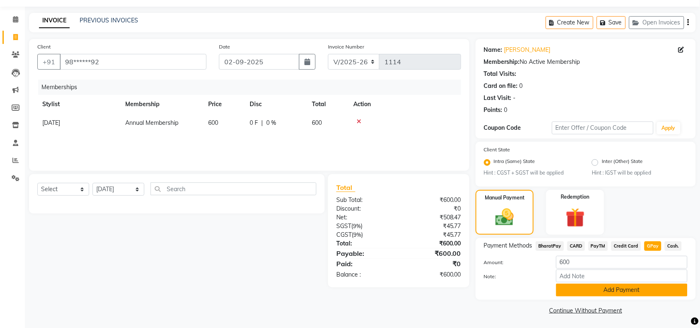
click at [609, 289] on button "Add Payment" at bounding box center [621, 290] width 131 height 13
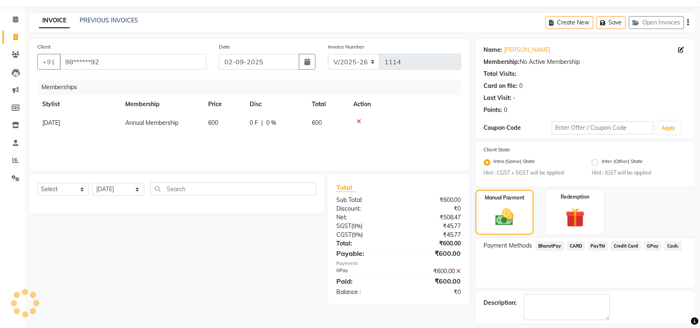
scroll to position [59, 0]
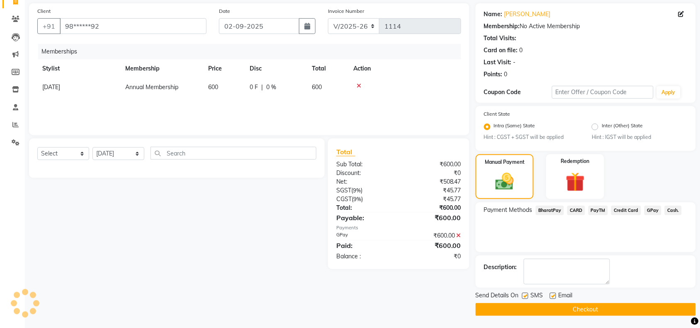
click at [554, 311] on button "Checkout" at bounding box center [585, 309] width 220 height 13
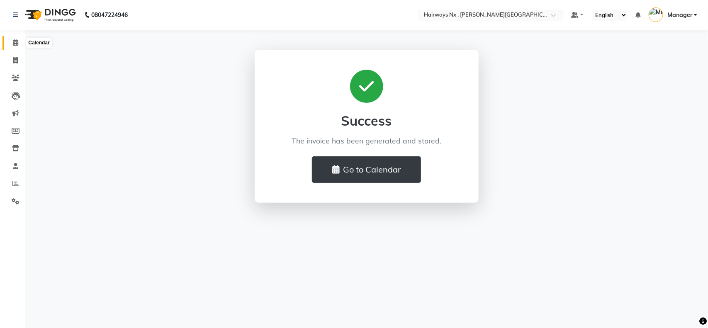
click at [17, 43] on icon at bounding box center [15, 42] width 5 height 6
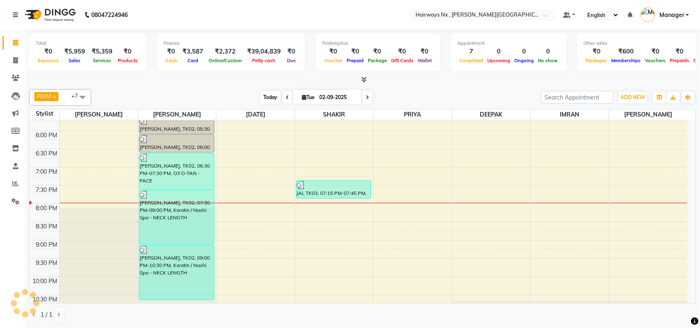
click at [269, 93] on span "Today" at bounding box center [270, 97] width 21 height 13
